Goal: Task Accomplishment & Management: Use online tool/utility

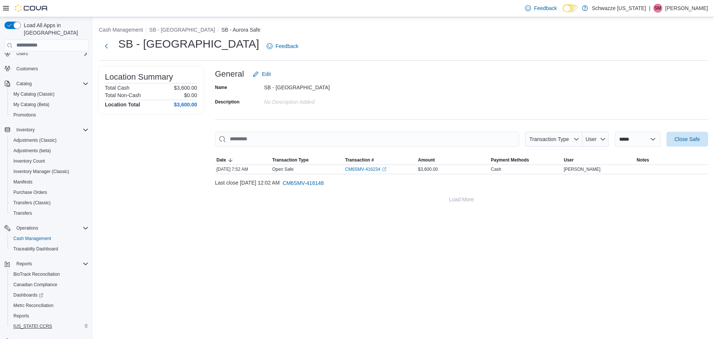
scroll to position [35, 0]
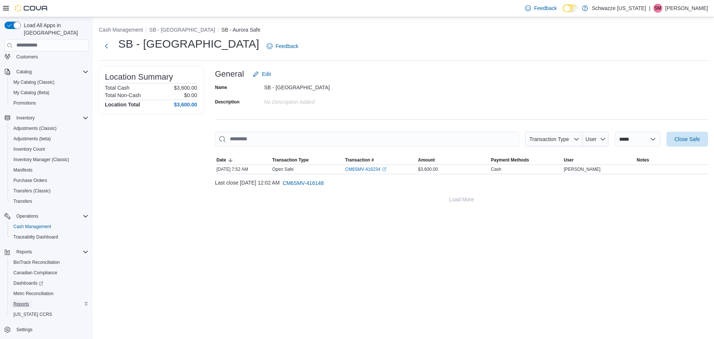
click at [25, 301] on span "Reports" at bounding box center [21, 304] width 16 height 6
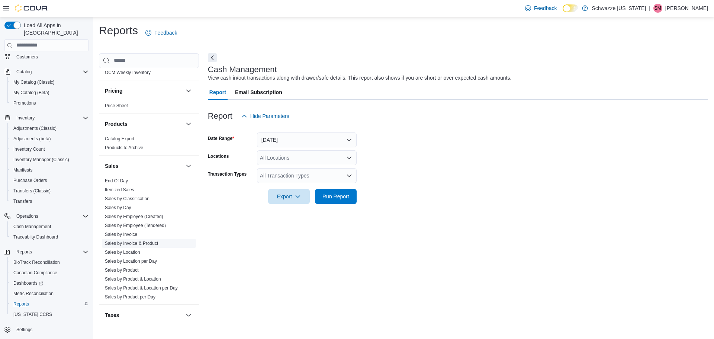
scroll to position [446, 0]
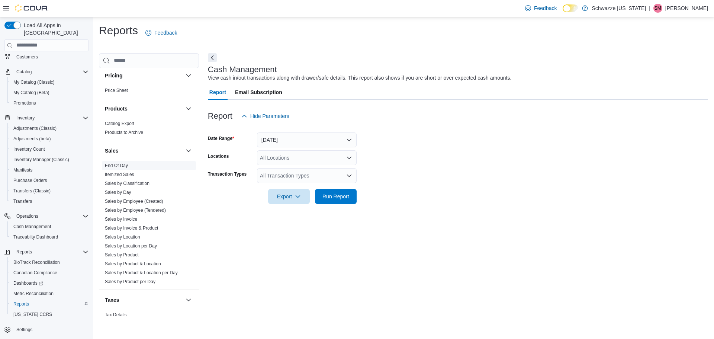
click at [112, 165] on link "End Of Day" at bounding box center [116, 165] width 23 height 5
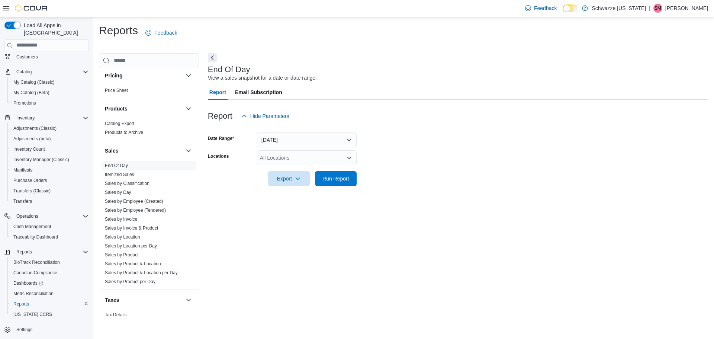
click at [324, 163] on div "All Locations" at bounding box center [307, 157] width 100 height 15
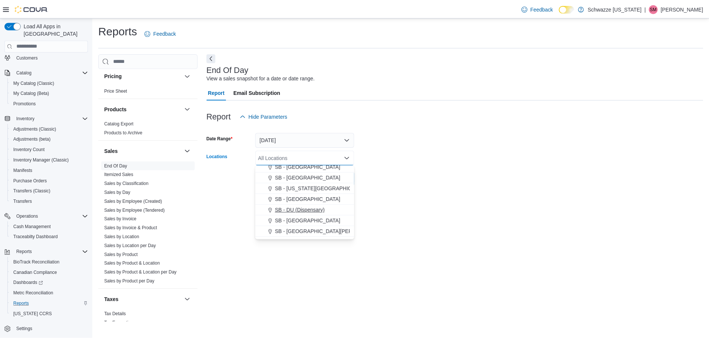
scroll to position [74, 0]
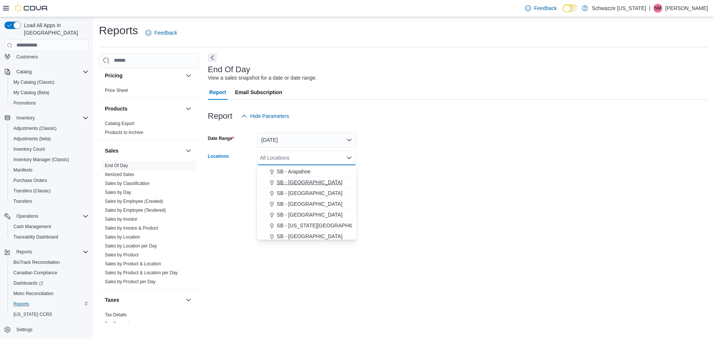
click at [290, 180] on span "SB - [GEOGRAPHIC_DATA]" at bounding box center [310, 182] width 66 height 7
click at [444, 184] on form "Date Range [DATE] Locations SB - [GEOGRAPHIC_DATA] Combo box. Selected. SB - [G…" at bounding box center [458, 154] width 500 height 62
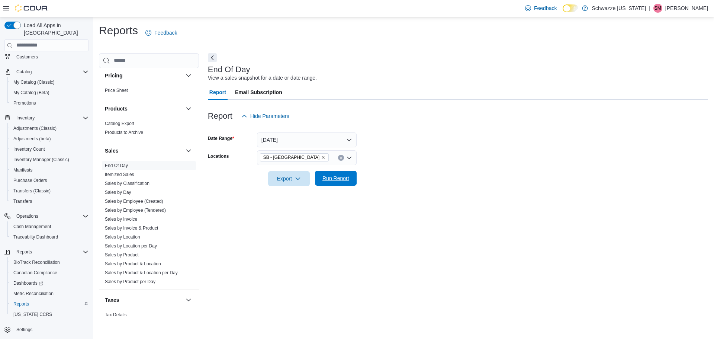
click at [321, 181] on span "Run Report" at bounding box center [336, 178] width 33 height 15
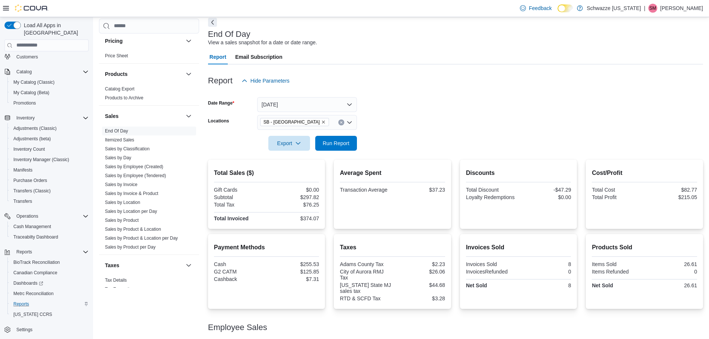
scroll to position [67, 0]
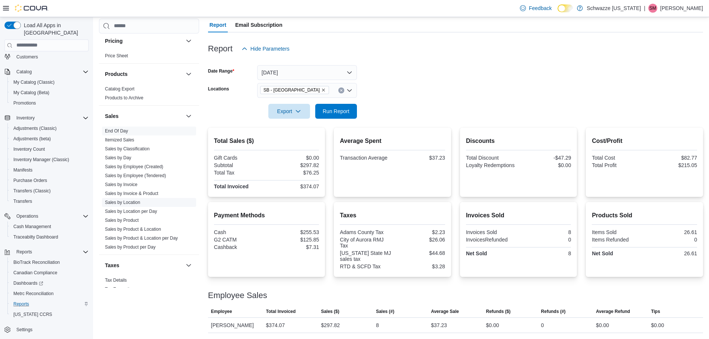
click at [118, 202] on link "Sales by Location" at bounding box center [122, 202] width 35 height 5
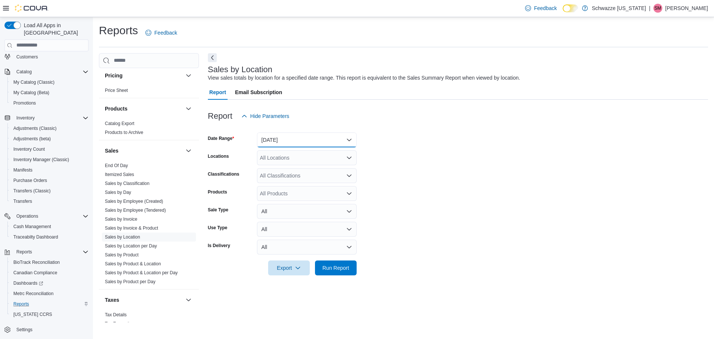
click at [313, 141] on button "[DATE]" at bounding box center [307, 139] width 100 height 15
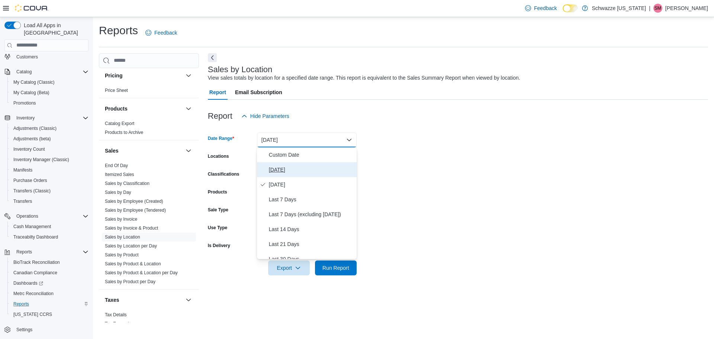
click at [307, 168] on span "[DATE]" at bounding box center [311, 169] width 85 height 9
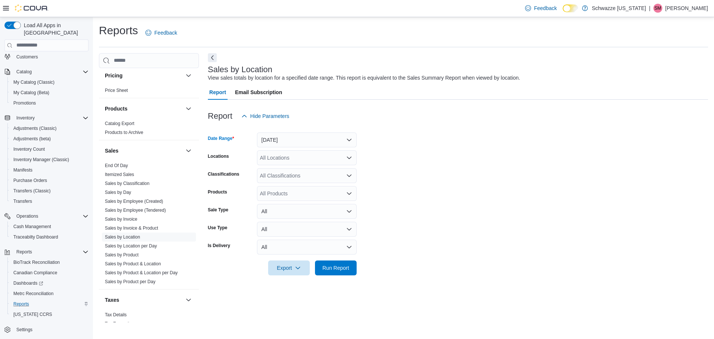
click at [304, 162] on div "All Locations" at bounding box center [307, 157] width 100 height 15
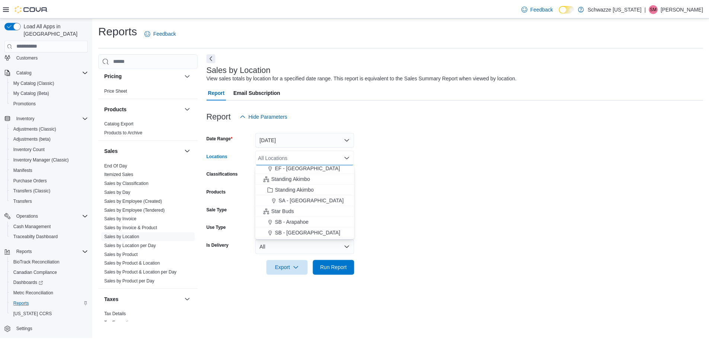
scroll to position [37, 0]
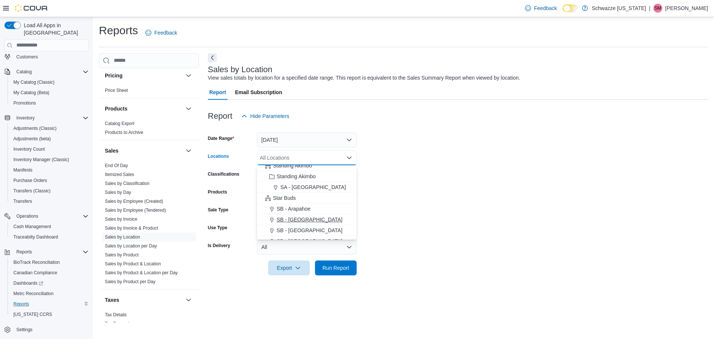
click at [290, 218] on span "SB - [GEOGRAPHIC_DATA]" at bounding box center [310, 219] width 66 height 7
click at [350, 269] on span "Run Report" at bounding box center [336, 267] width 33 height 15
